Goal: Task Accomplishment & Management: Manage account settings

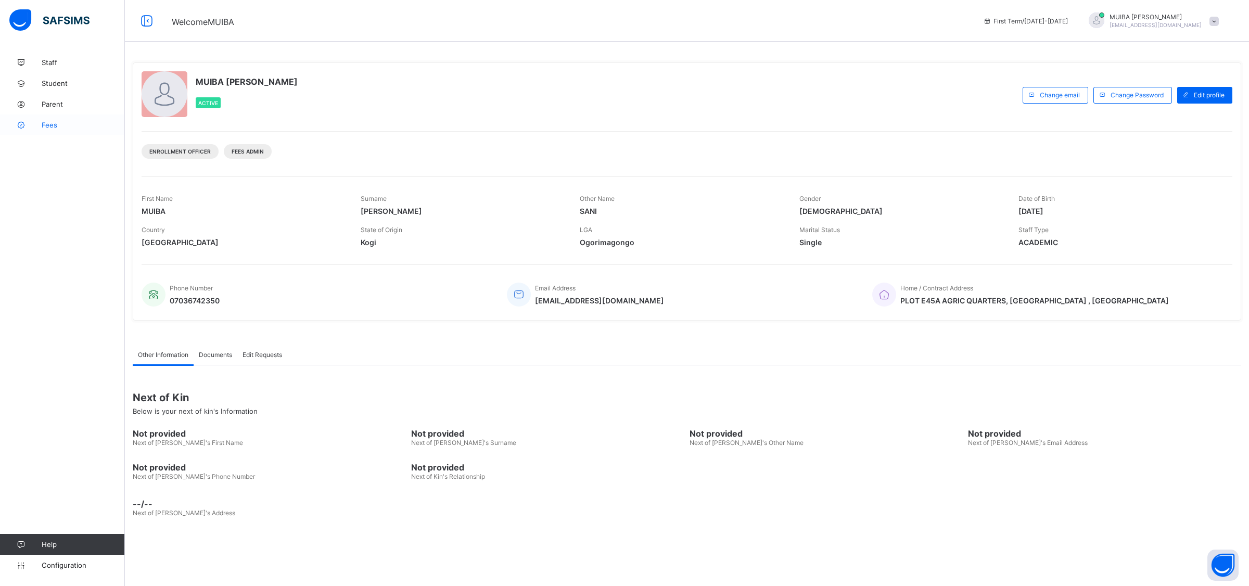
click at [58, 124] on span "Fees" at bounding box center [83, 125] width 83 height 8
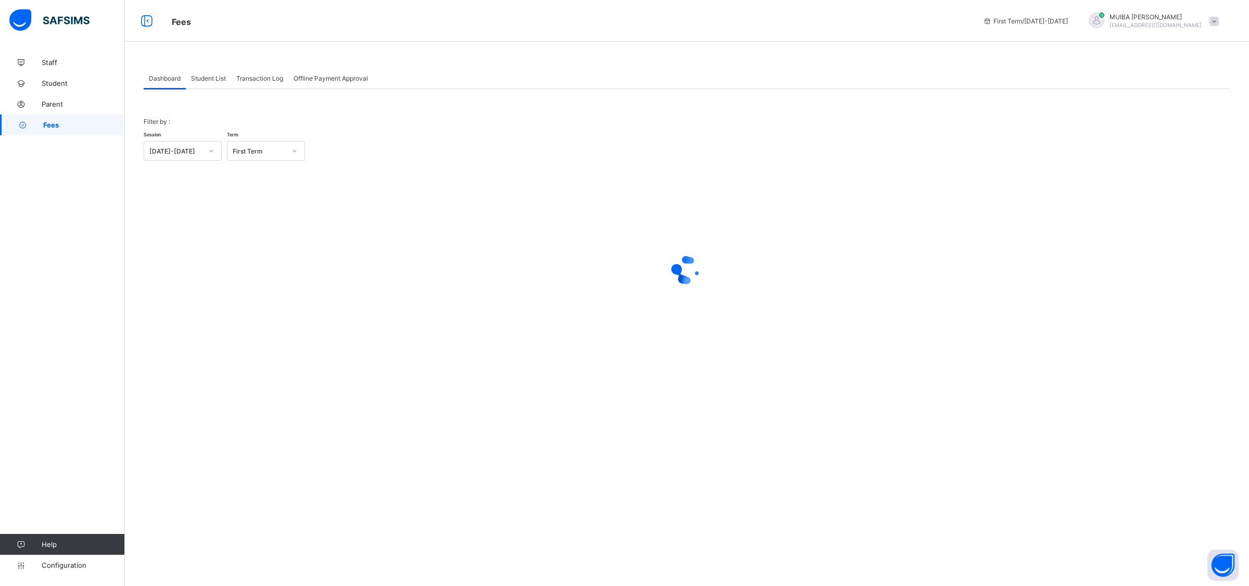
click at [209, 76] on span "Student List" at bounding box center [208, 78] width 35 height 8
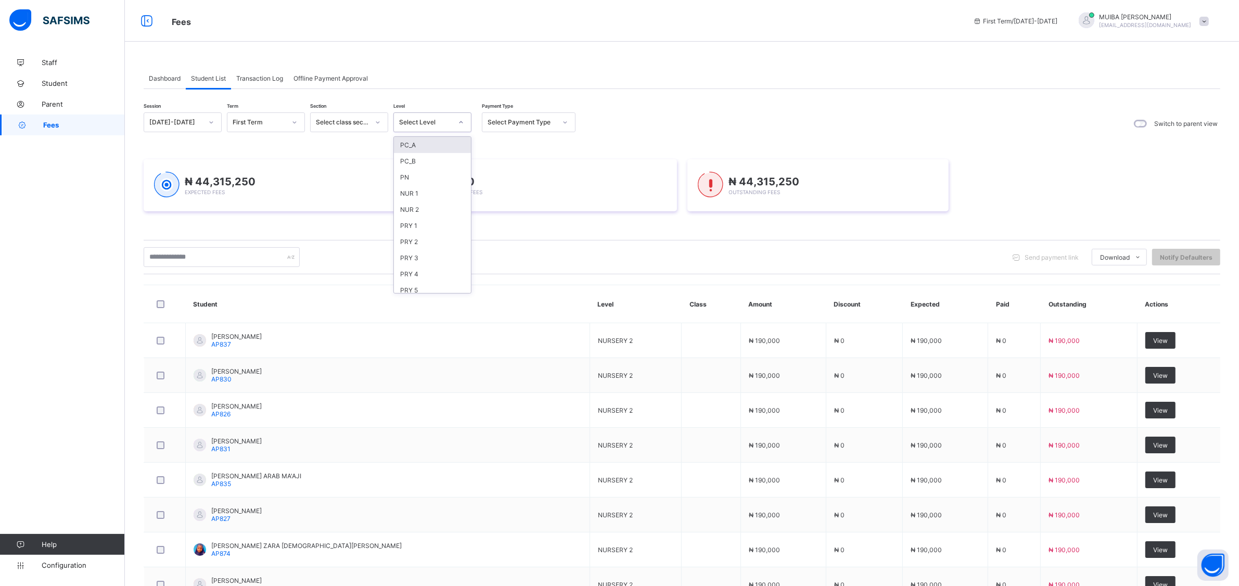
click at [458, 122] on icon at bounding box center [461, 122] width 6 height 10
click at [413, 191] on div "NUR 1" at bounding box center [432, 193] width 77 height 16
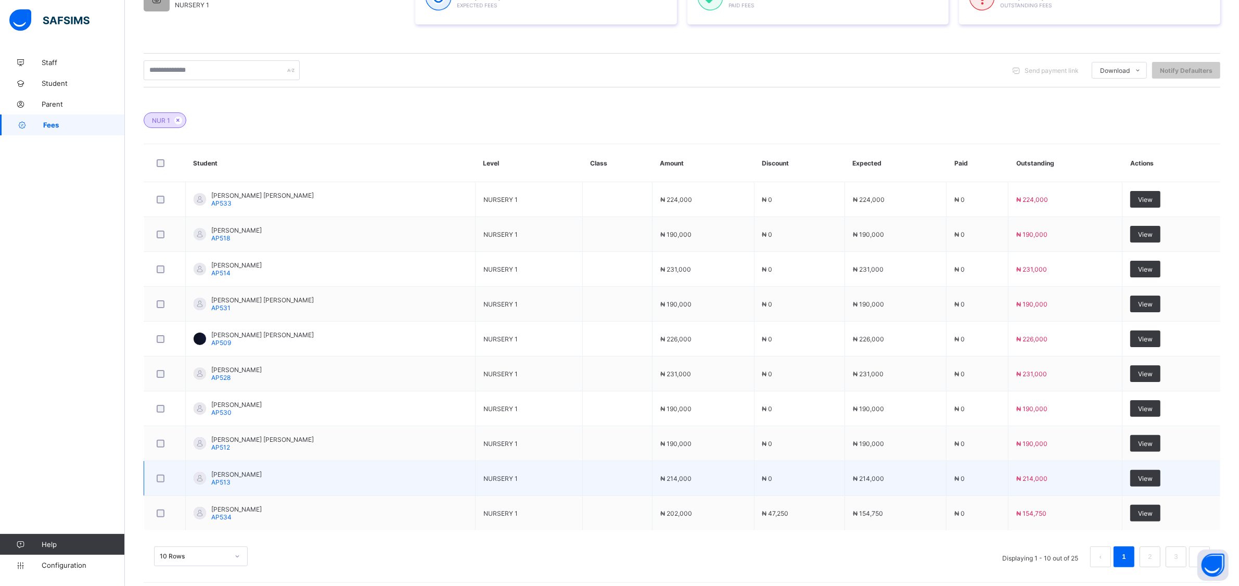
scroll to position [218, 0]
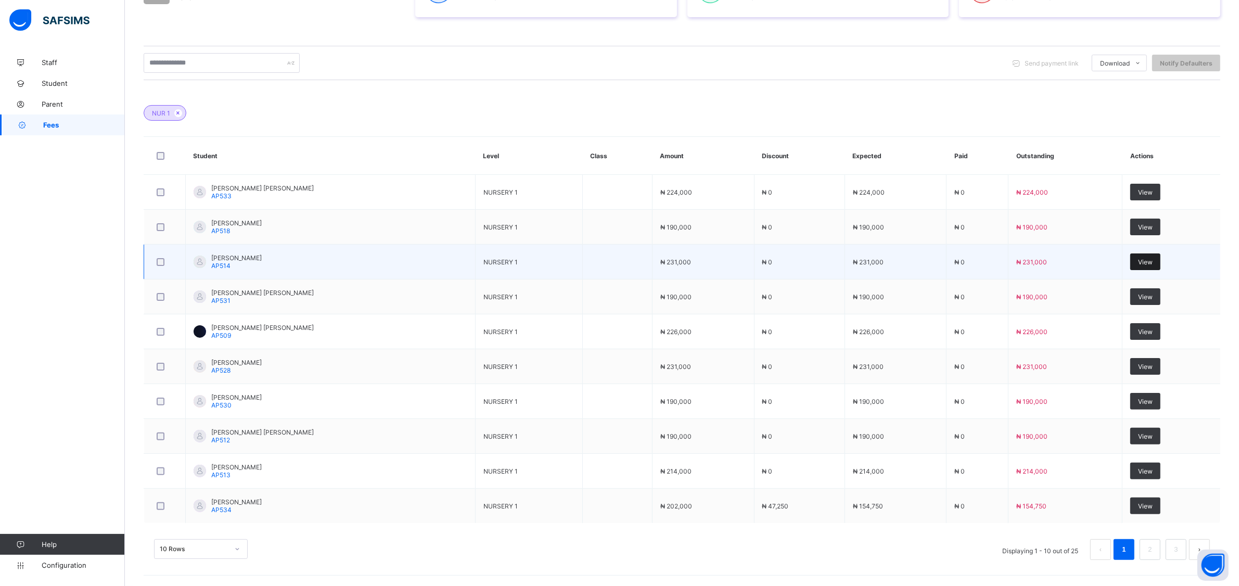
click at [1147, 254] on div "View" at bounding box center [1145, 261] width 30 height 17
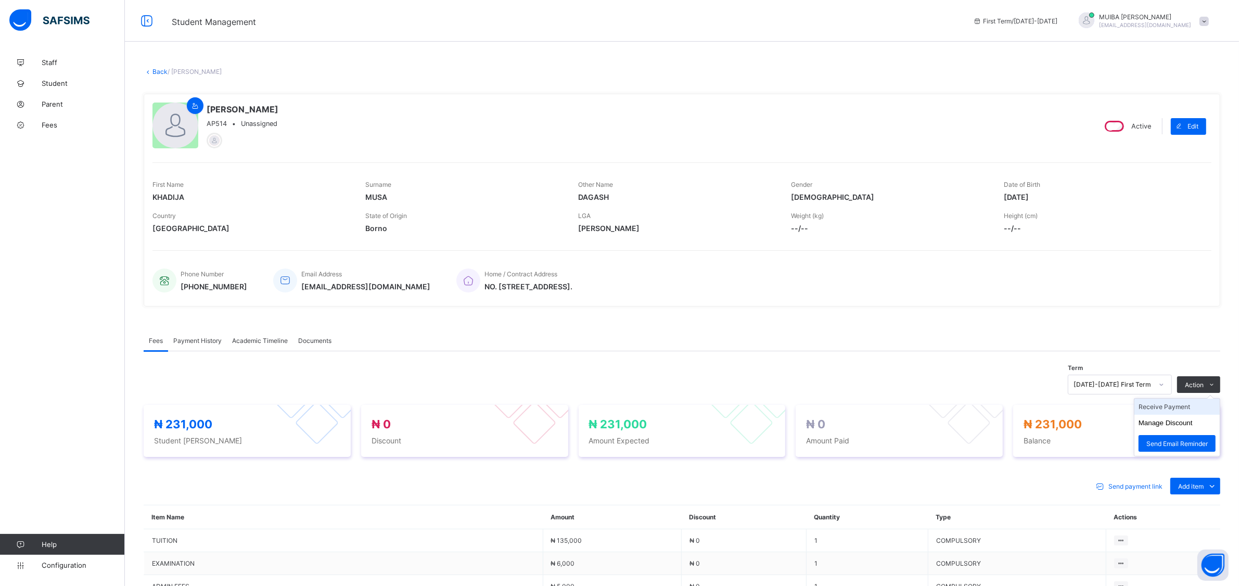
click at [1178, 407] on li "Receive Payment" at bounding box center [1176, 406] width 85 height 16
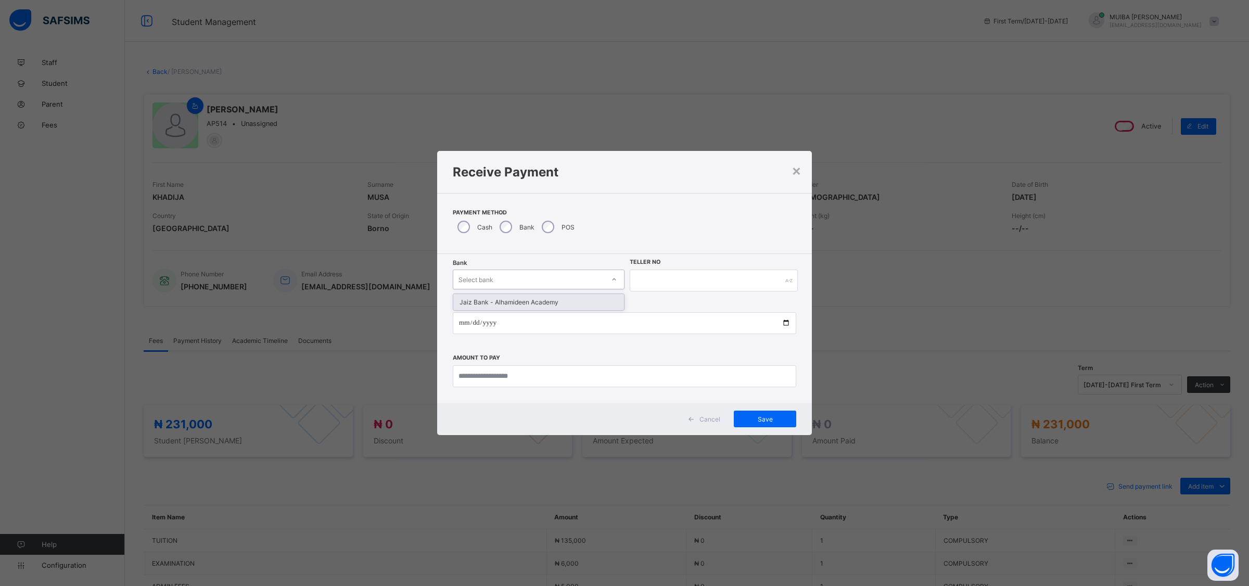
click at [548, 276] on div "Select bank" at bounding box center [528, 279] width 151 height 15
click at [532, 303] on div "Jaiz Bank - Alhamideen Academy" at bounding box center [538, 302] width 171 height 16
click at [662, 280] on input "text" at bounding box center [713, 280] width 168 height 22
type input "******"
click at [464, 318] on input "date" at bounding box center [624, 323] width 343 height 22
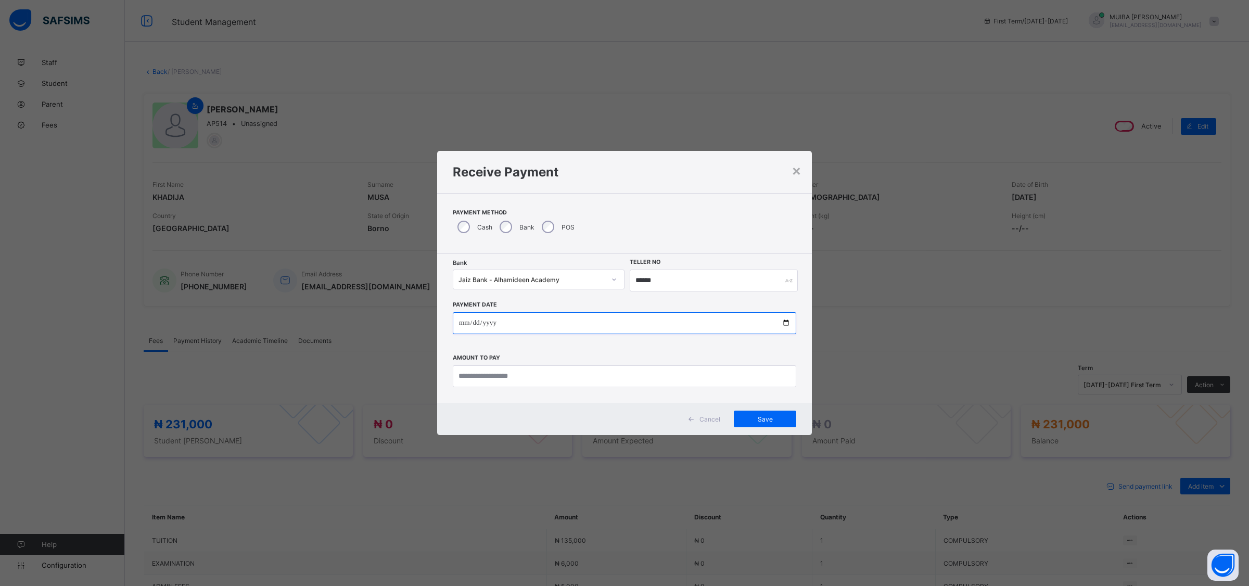
click at [491, 318] on input "date" at bounding box center [624, 323] width 343 height 22
type input "**********"
click at [800, 169] on div "×" at bounding box center [796, 170] width 10 height 18
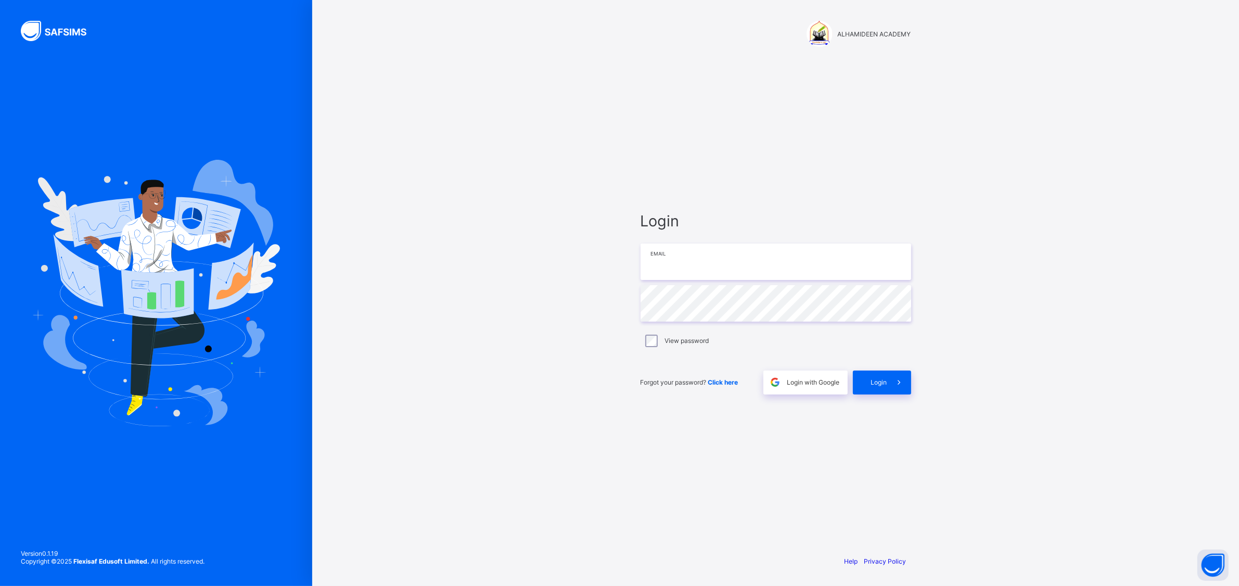
type input "**********"
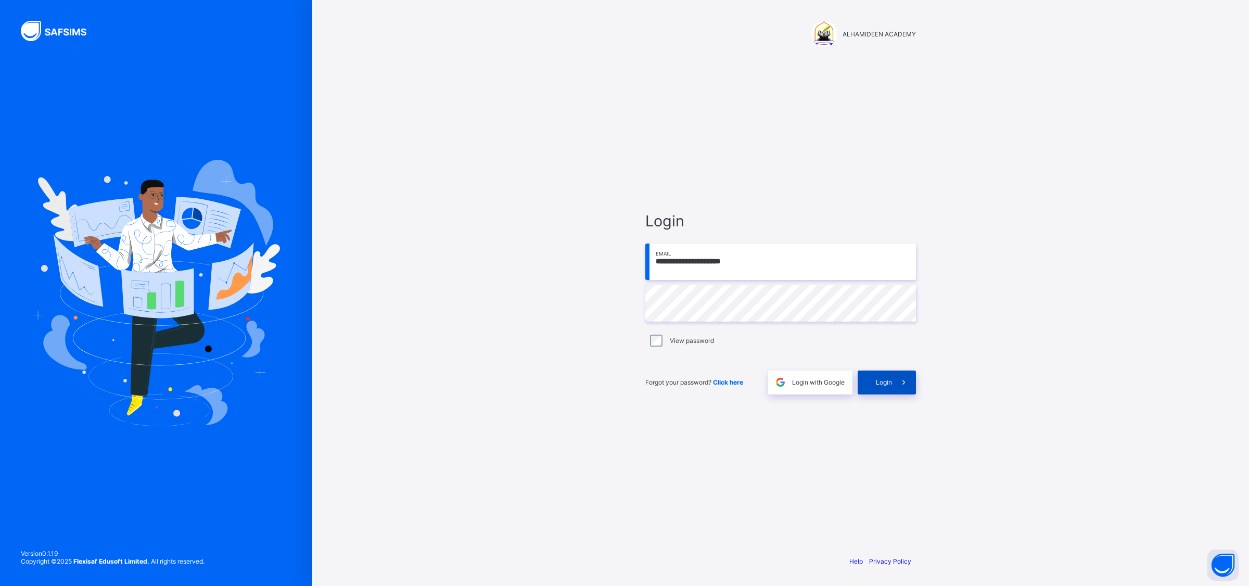
click at [880, 380] on span "Login" at bounding box center [884, 382] width 16 height 8
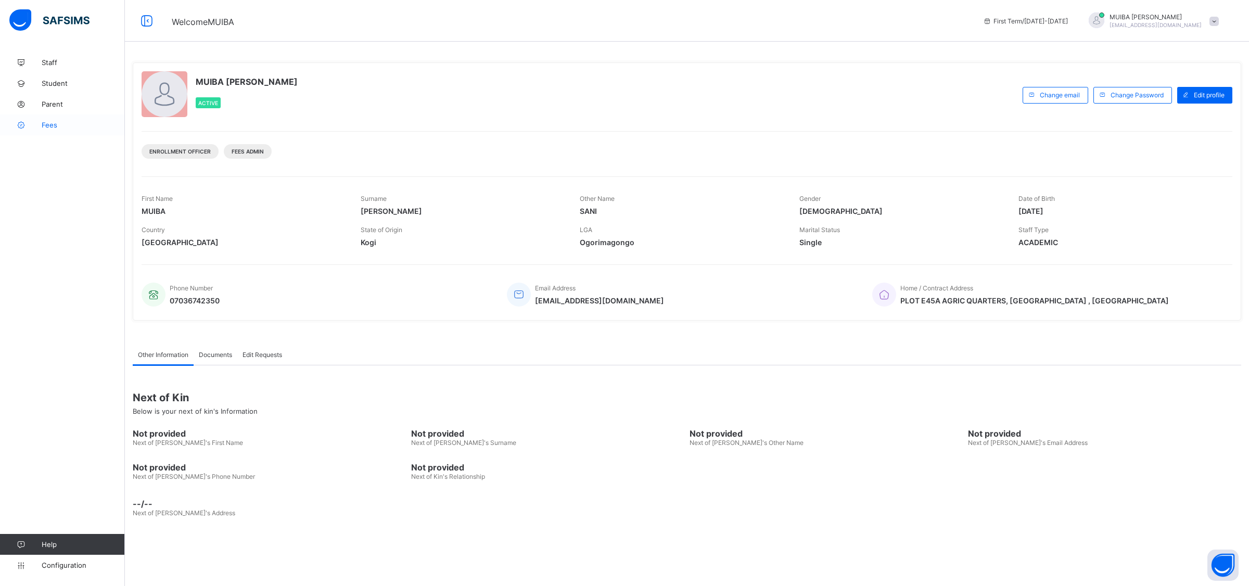
click at [46, 127] on span "Fees" at bounding box center [83, 125] width 83 height 8
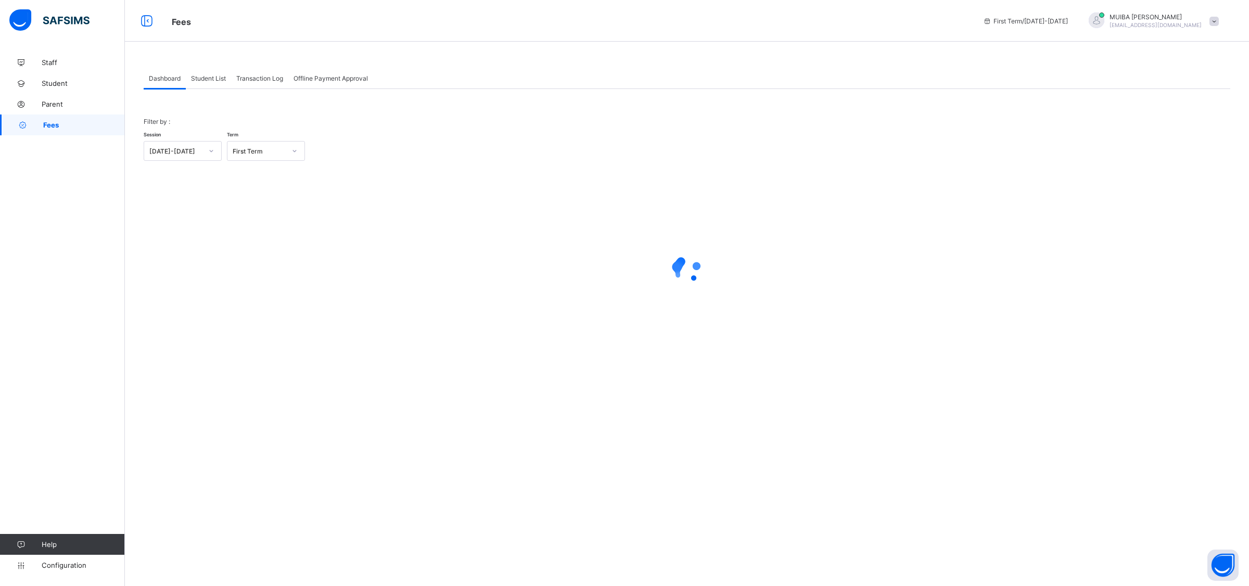
click at [207, 77] on span "Student List" at bounding box center [208, 78] width 35 height 8
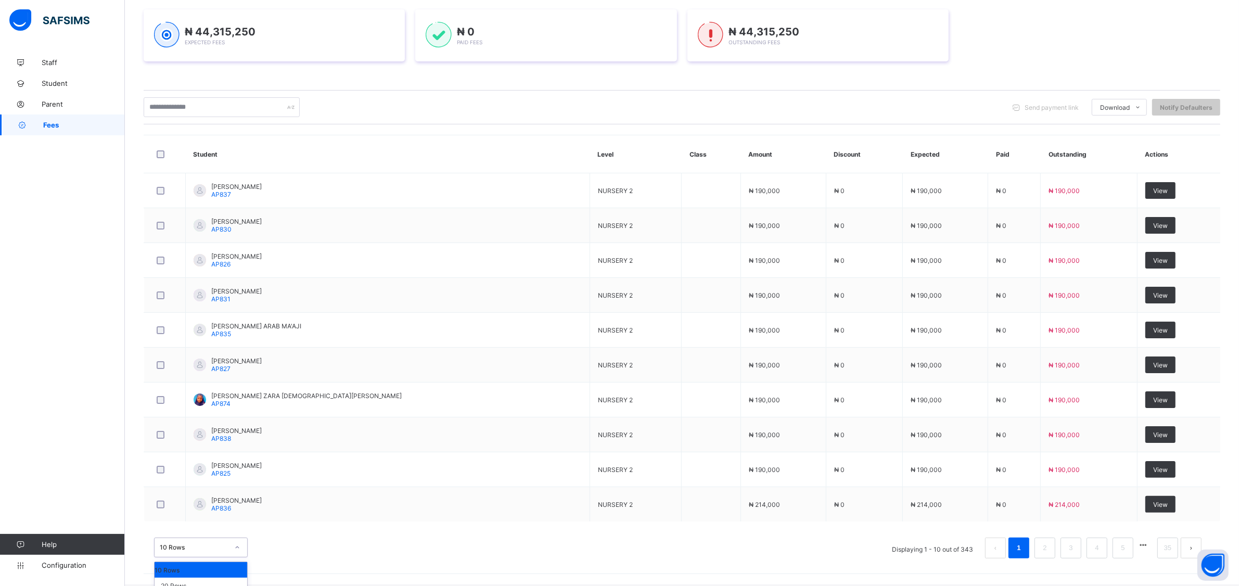
scroll to position [175, 0]
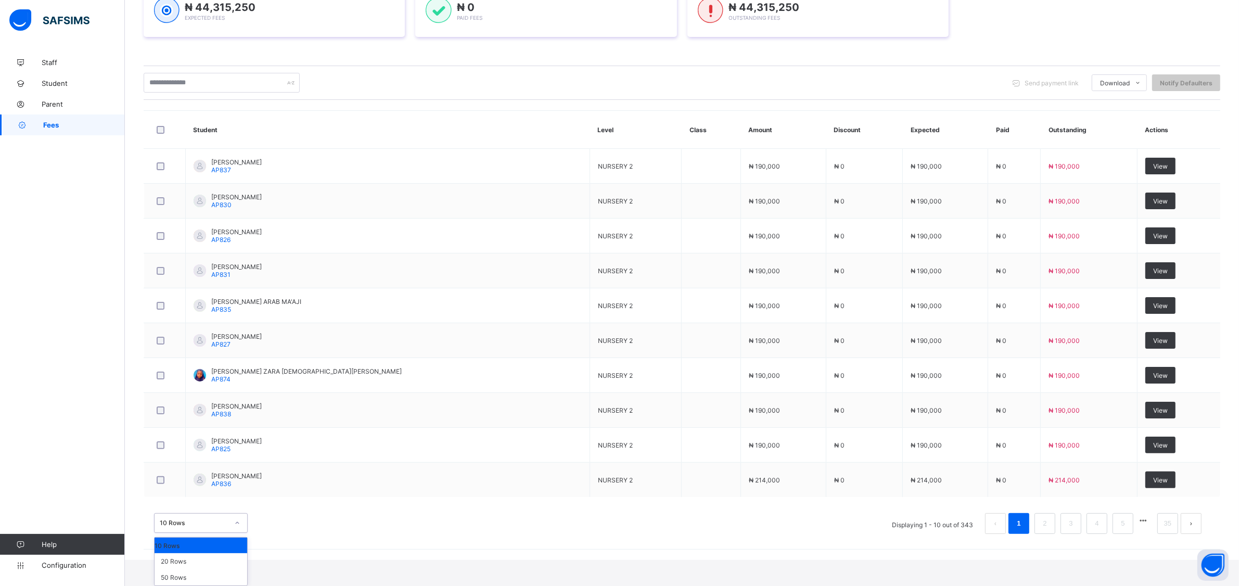
click at [242, 533] on div "option 10 Rows focused, 1 of 3. 3 results available. Use Up and Down to choose …" at bounding box center [201, 523] width 94 height 20
click at [188, 560] on div "20 Rows" at bounding box center [201, 561] width 93 height 16
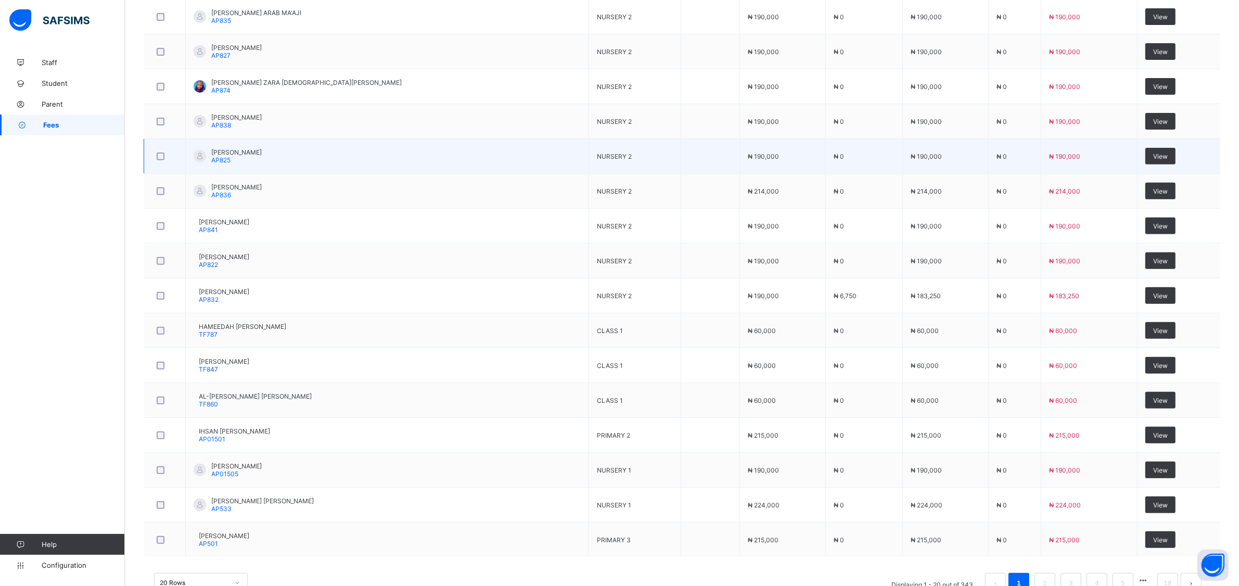
scroll to position [499, 0]
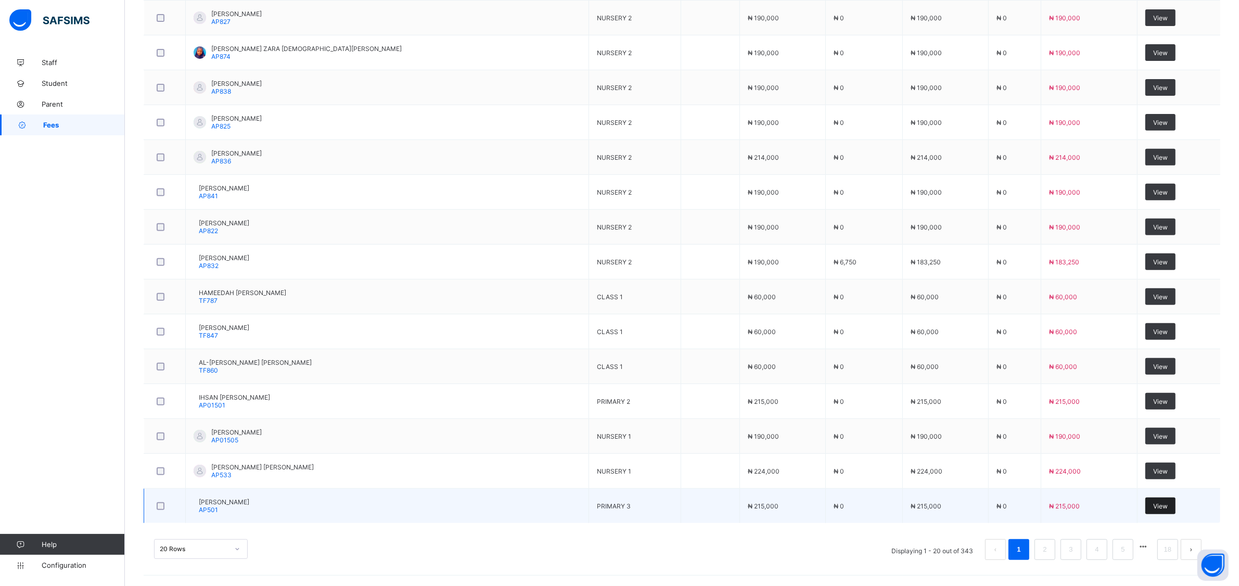
click at [1153, 503] on span "View" at bounding box center [1160, 506] width 15 height 8
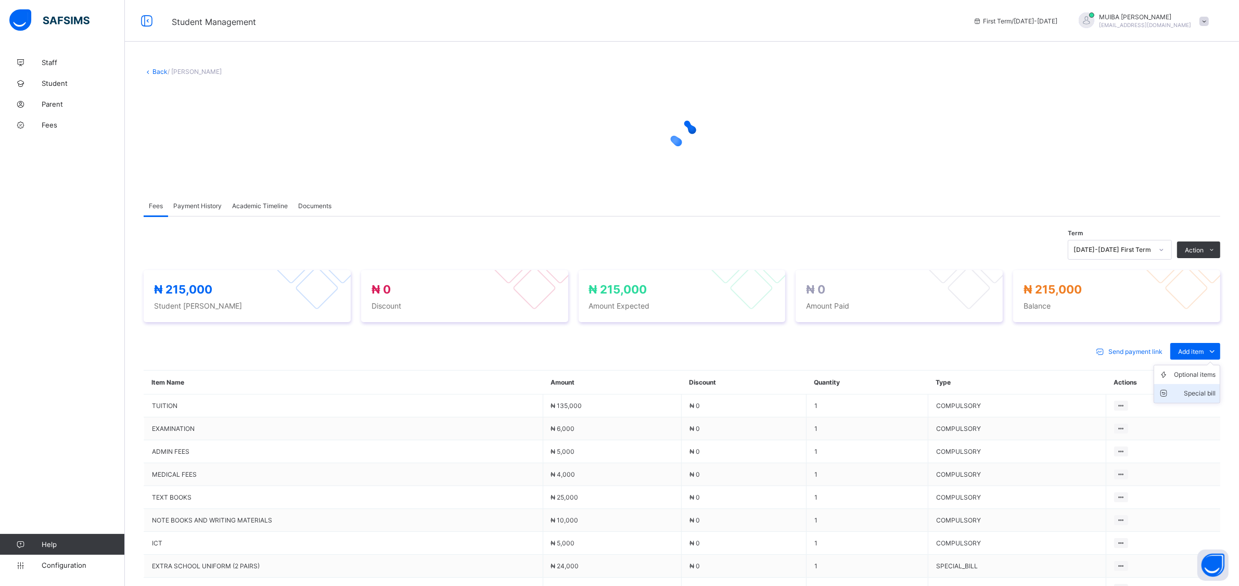
click at [1209, 391] on div "Special bill" at bounding box center [1195, 393] width 42 height 10
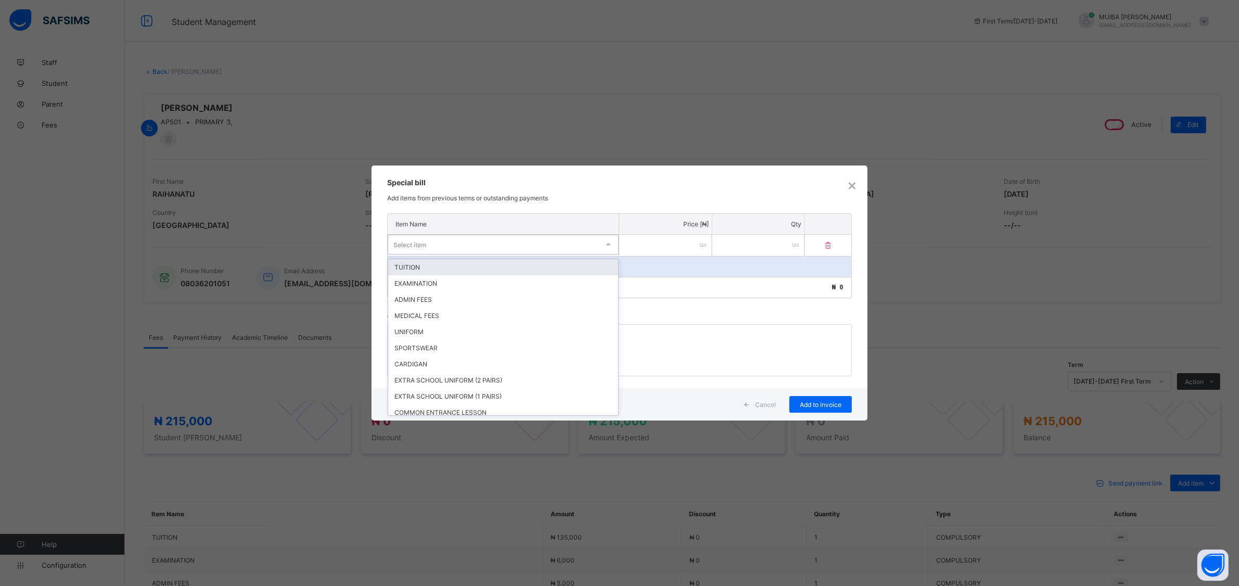
click at [568, 246] on div "Select item" at bounding box center [493, 244] width 210 height 15
click at [468, 375] on div "EXTRA SCHOOL UNIFORM (2 PAIRS)" at bounding box center [503, 380] width 230 height 16
click at [660, 250] on input "number" at bounding box center [665, 245] width 92 height 21
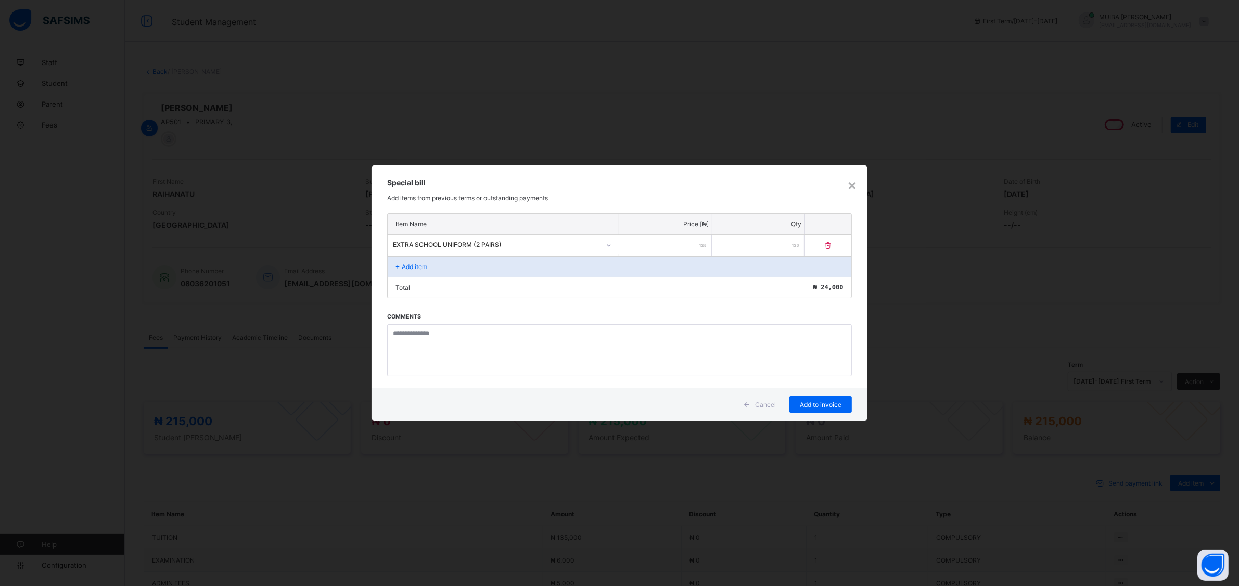
type input "*****"
click at [816, 406] on div "Add to invoice" at bounding box center [820, 404] width 62 height 17
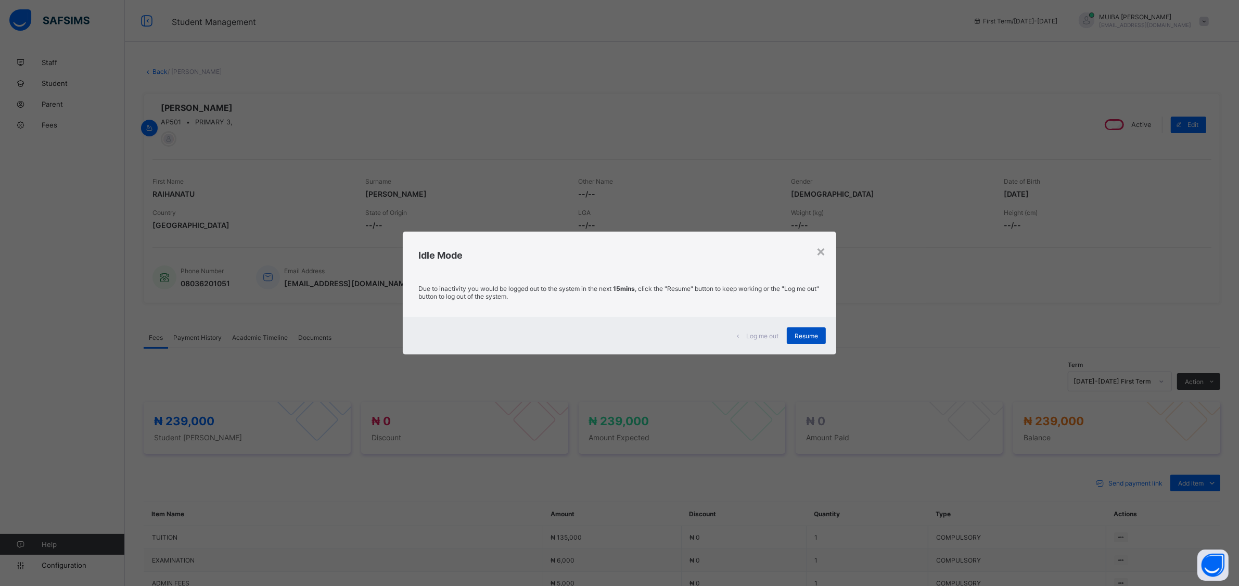
click at [804, 331] on div "Resume" at bounding box center [806, 335] width 39 height 17
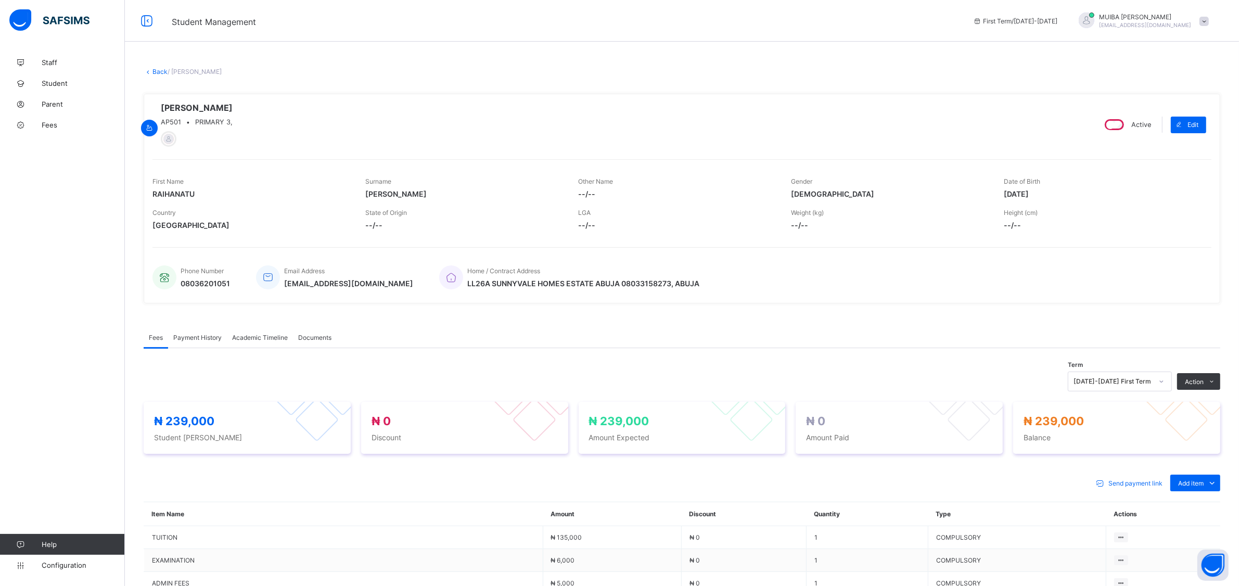
click at [158, 69] on link "Back" at bounding box center [159, 72] width 15 height 8
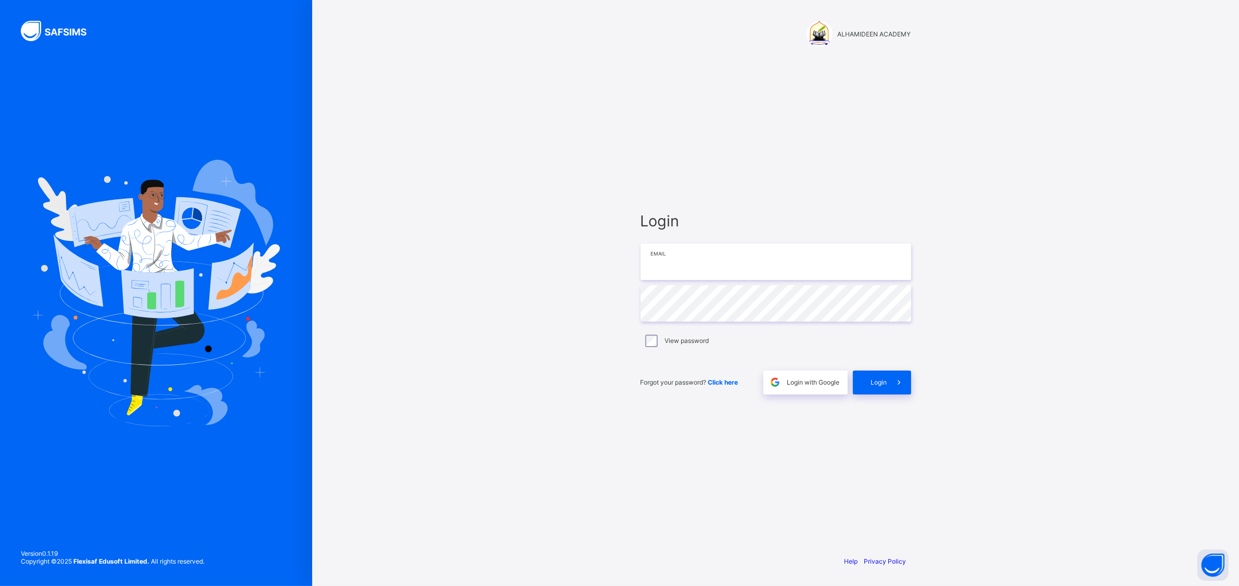
type input "**********"
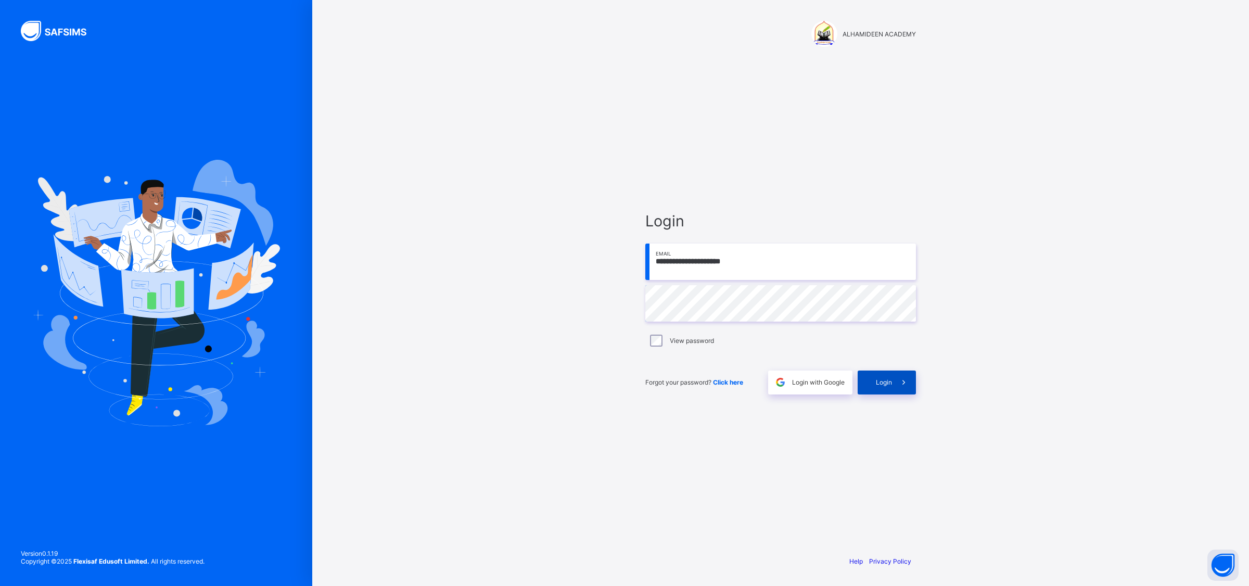
drag, startPoint x: 882, startPoint y: 375, endPoint x: 872, endPoint y: 370, distance: 11.4
click at [878, 374] on div "Login" at bounding box center [886, 382] width 58 height 24
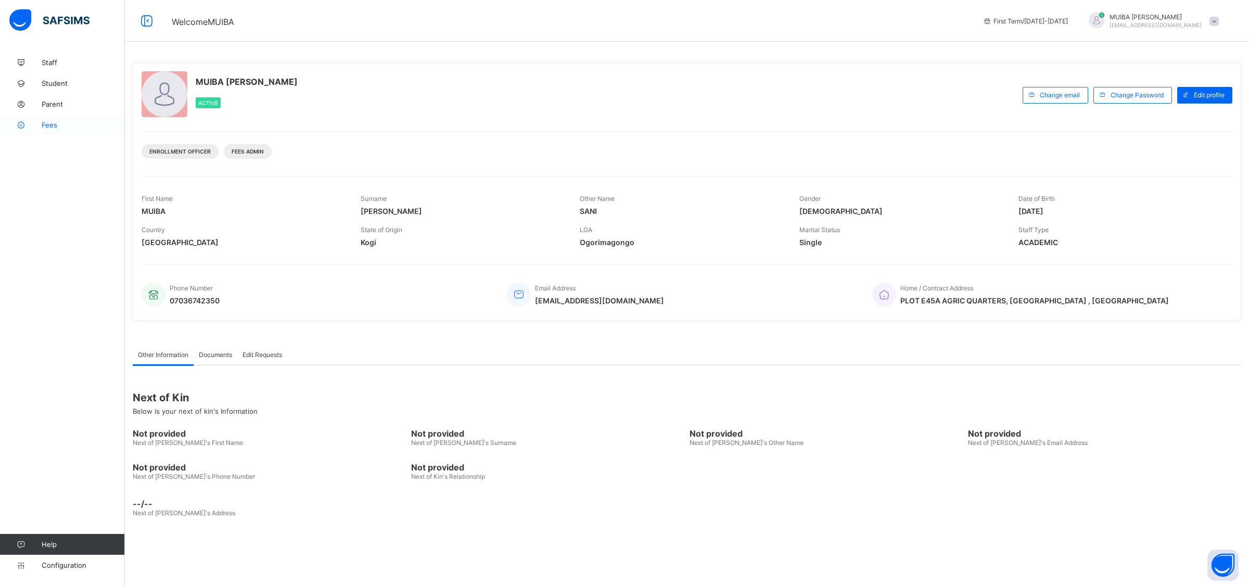
click at [50, 123] on span "Fees" at bounding box center [83, 125] width 83 height 8
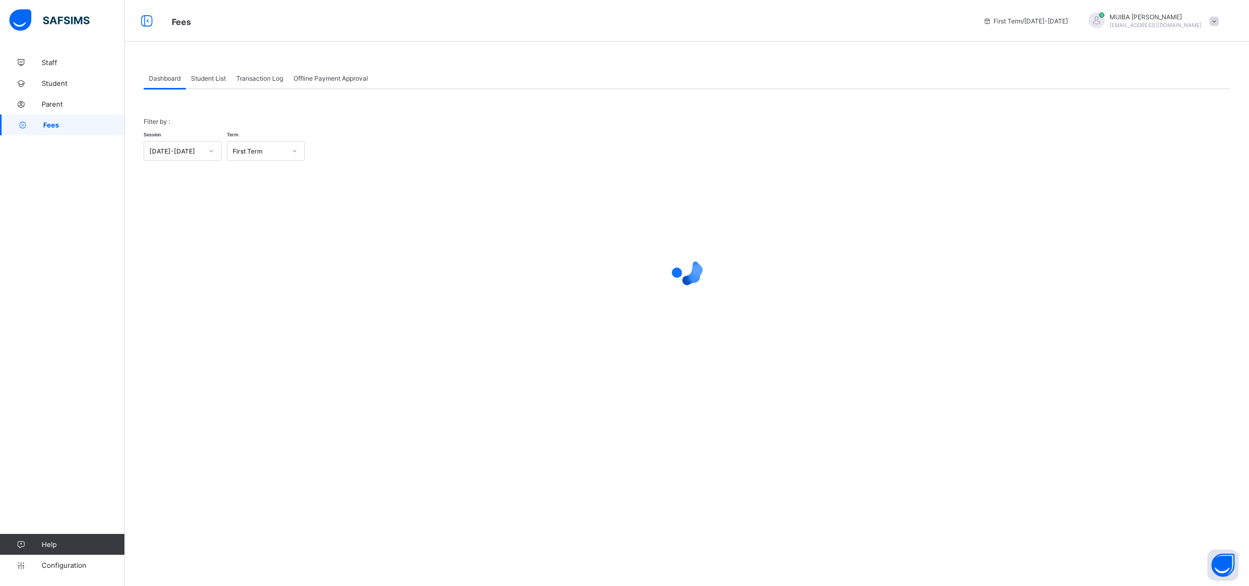
click at [208, 76] on span "Student List" at bounding box center [208, 78] width 35 height 8
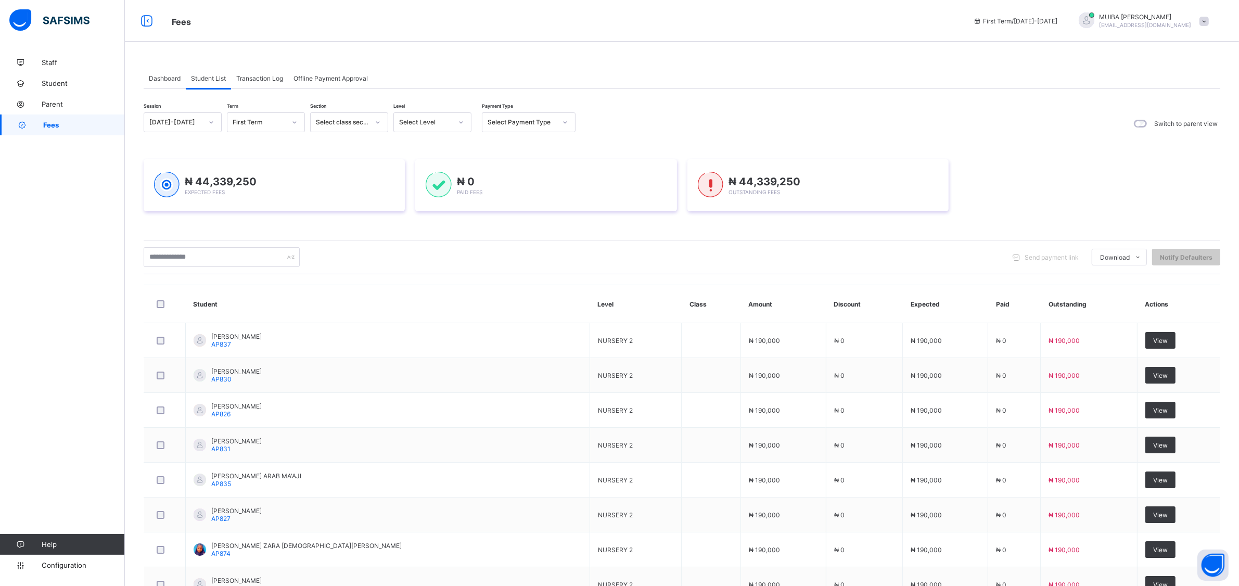
click at [461, 118] on icon at bounding box center [461, 122] width 6 height 10
drag, startPoint x: 419, startPoint y: 189, endPoint x: 435, endPoint y: 185, distance: 16.7
click at [421, 187] on div "NUR 1" at bounding box center [432, 193] width 77 height 16
